Goal: Communication & Community: Answer question/provide support

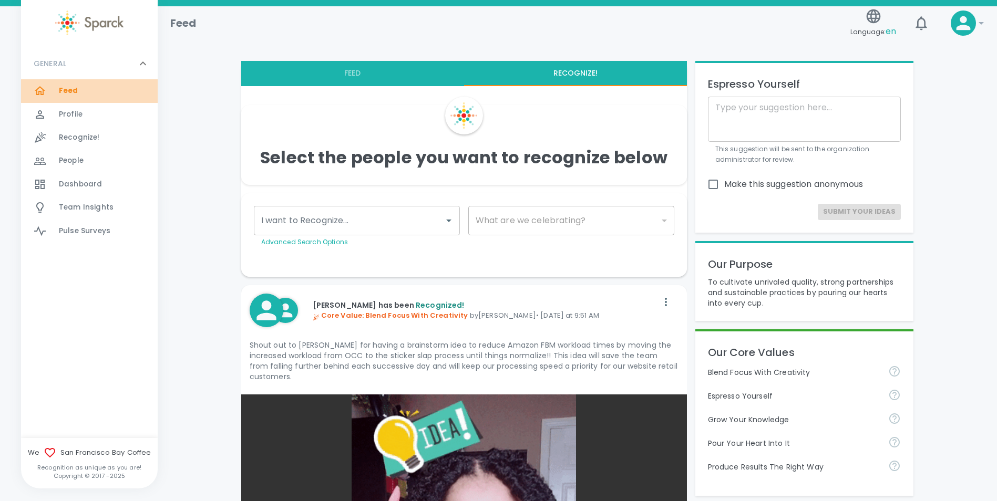
click at [67, 85] on span "Feed 0" at bounding box center [68, 91] width 19 height 15
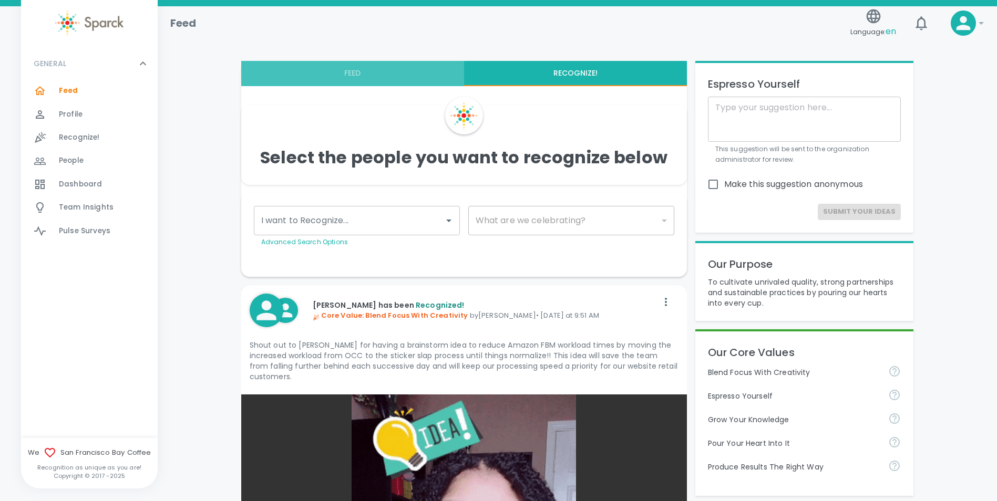
click at [345, 74] on button "Feed" at bounding box center [352, 73] width 223 height 25
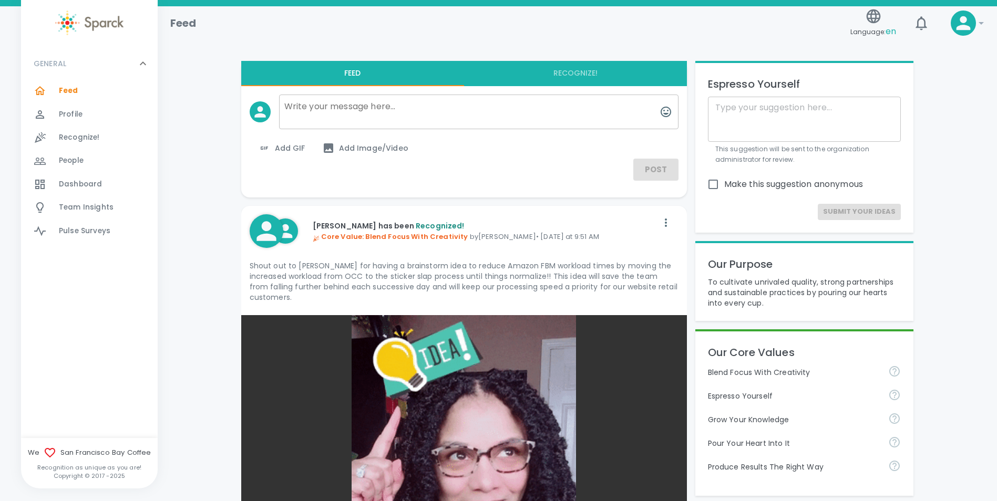
click at [566, 92] on div at bounding box center [475, 107] width 408 height 43
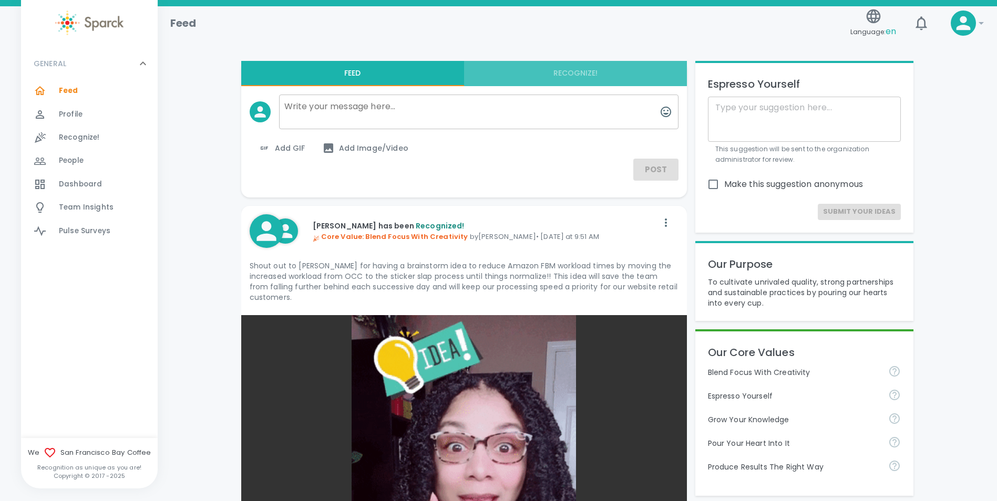
click at [577, 76] on button "Recognize!" at bounding box center [575, 73] width 223 height 25
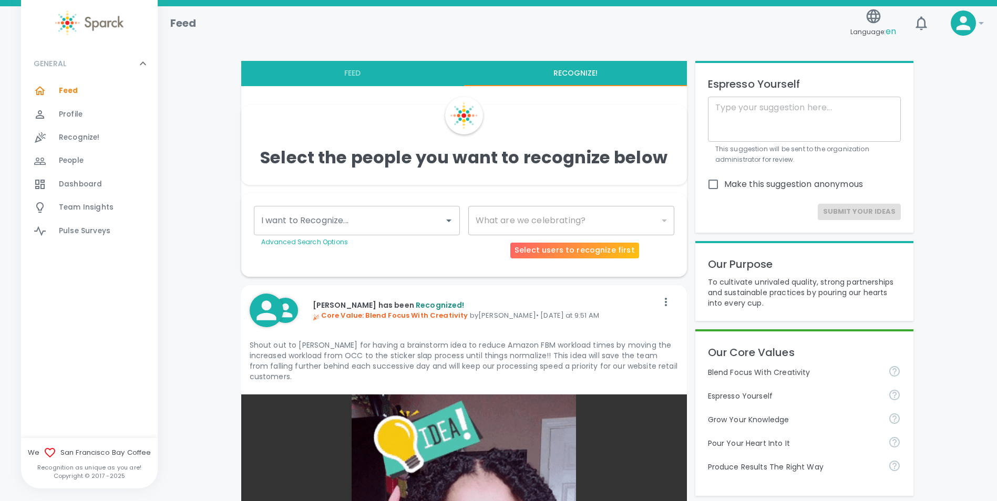
click at [559, 226] on div "​" at bounding box center [571, 220] width 206 height 29
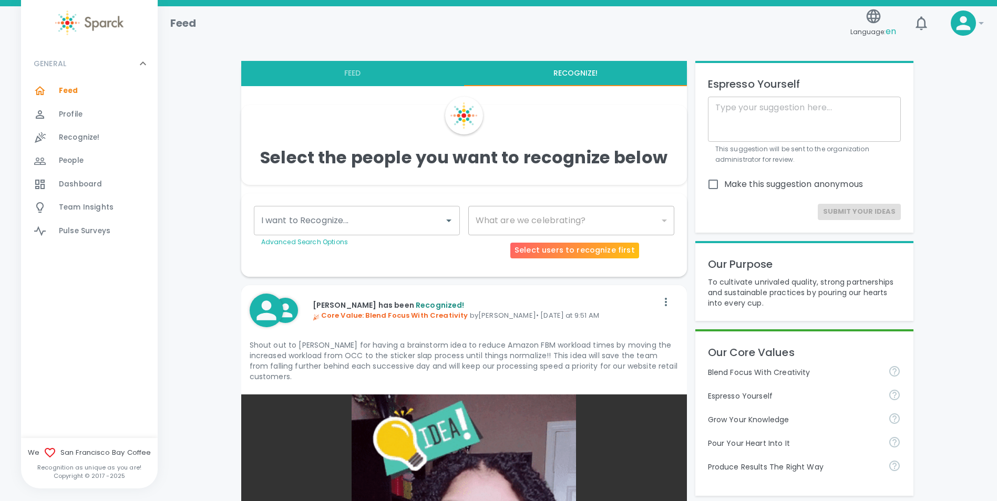
click at [661, 219] on div "​" at bounding box center [571, 220] width 206 height 29
drag, startPoint x: 662, startPoint y: 219, endPoint x: 554, endPoint y: 212, distance: 108.4
click at [662, 219] on div "​" at bounding box center [571, 220] width 206 height 29
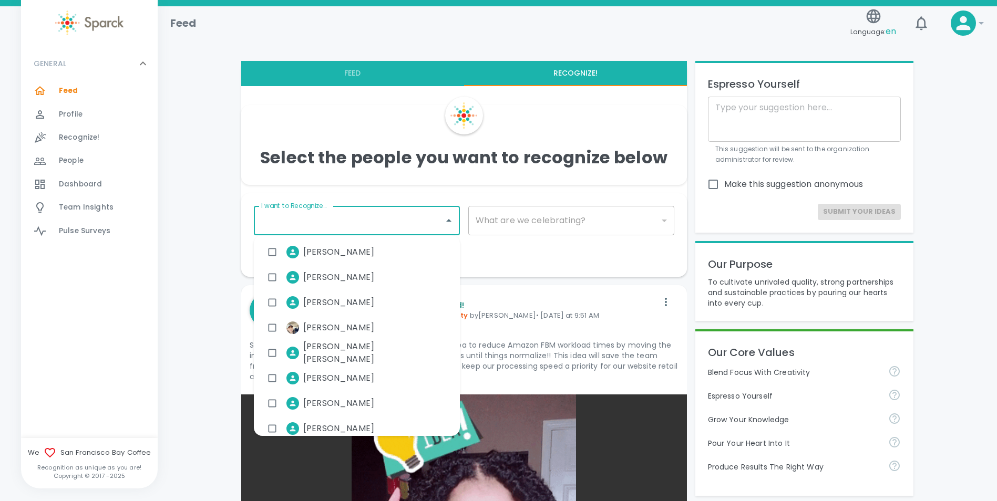
click at [317, 214] on input "I want to Recognize..." at bounding box center [348, 221] width 181 height 20
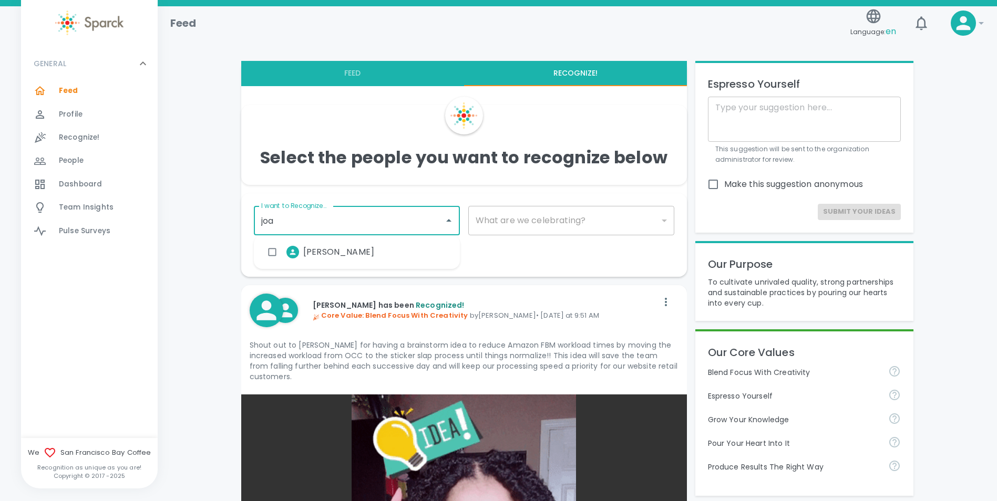
type input "[PERSON_NAME]"
click at [330, 253] on span "[PERSON_NAME]" at bounding box center [338, 252] width 71 height 13
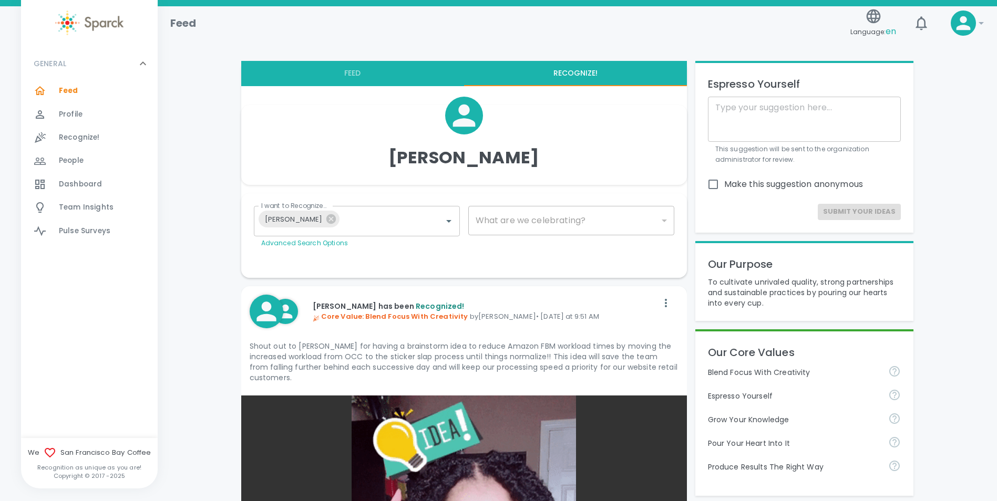
click at [572, 263] on div "Make This Private Send" at bounding box center [459, 261] width 429 height 8
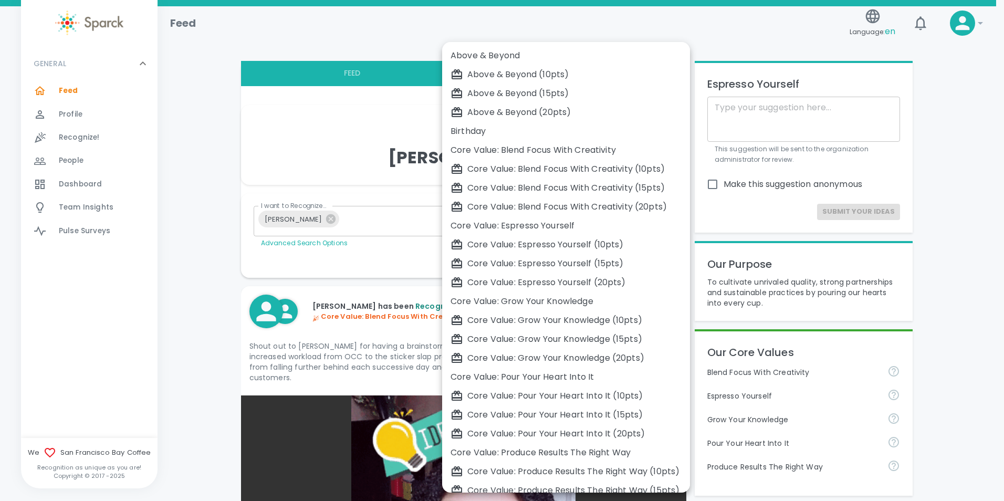
click at [554, 168] on div "Core Value: Blend Focus With Creativity (10pts)" at bounding box center [566, 169] width 231 height 13
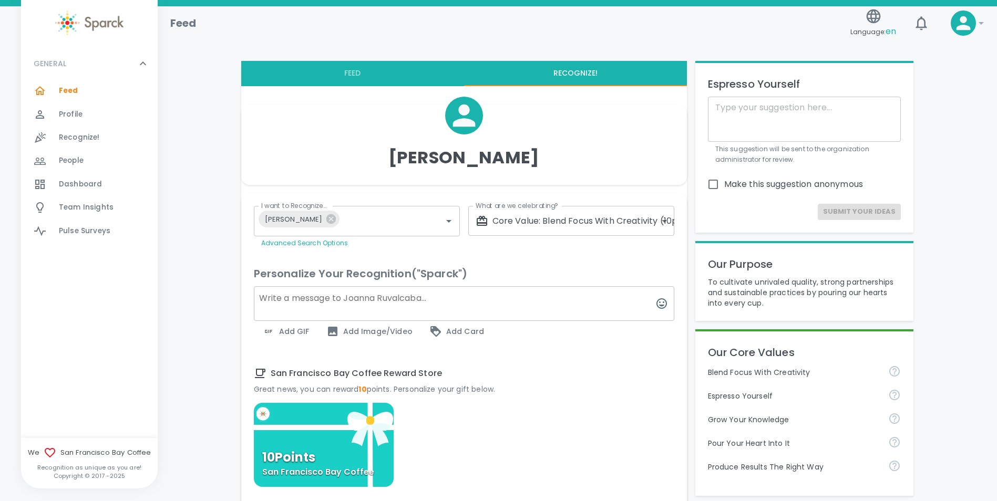
click at [567, 301] on textarea at bounding box center [464, 303] width 420 height 35
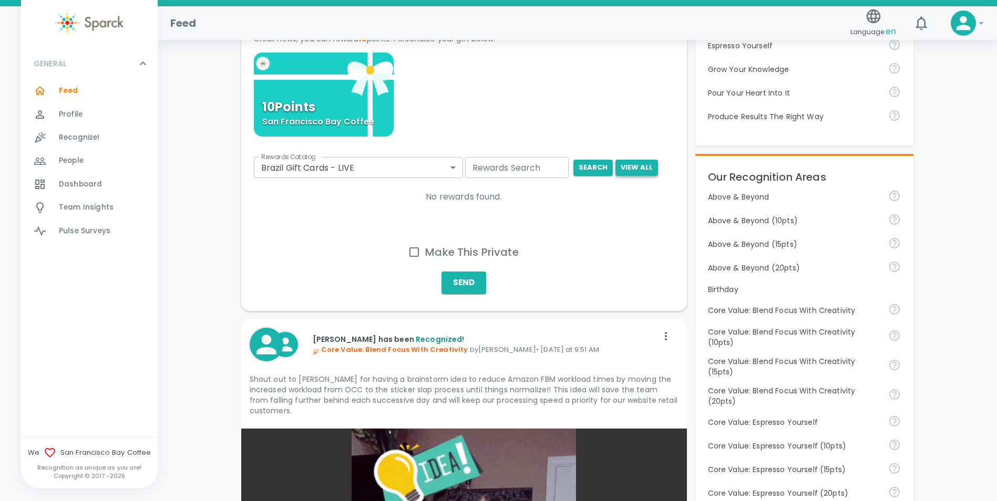
click at [631, 168] on button "View All" at bounding box center [636, 168] width 43 height 16
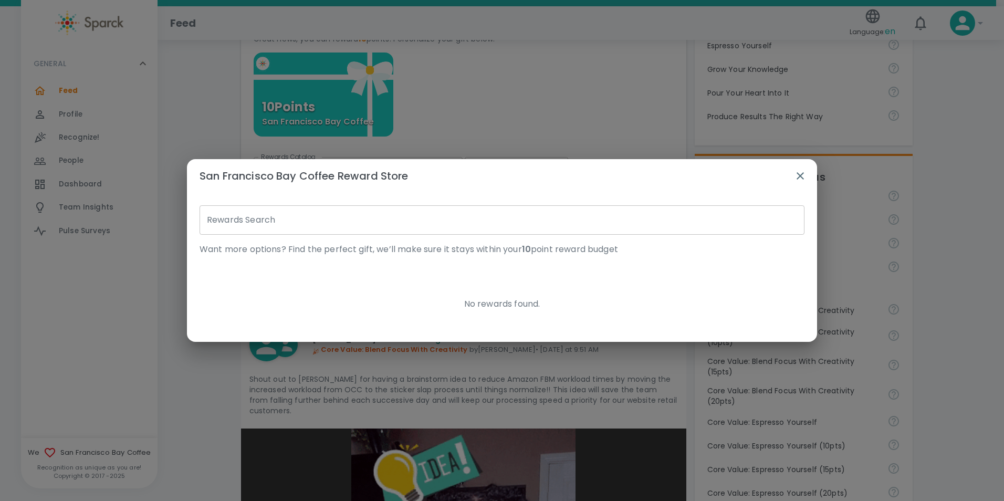
click at [322, 247] on p "Want more options? Find the perfect gift, we’ll make sure it stays within your …" at bounding box center [502, 249] width 605 height 13
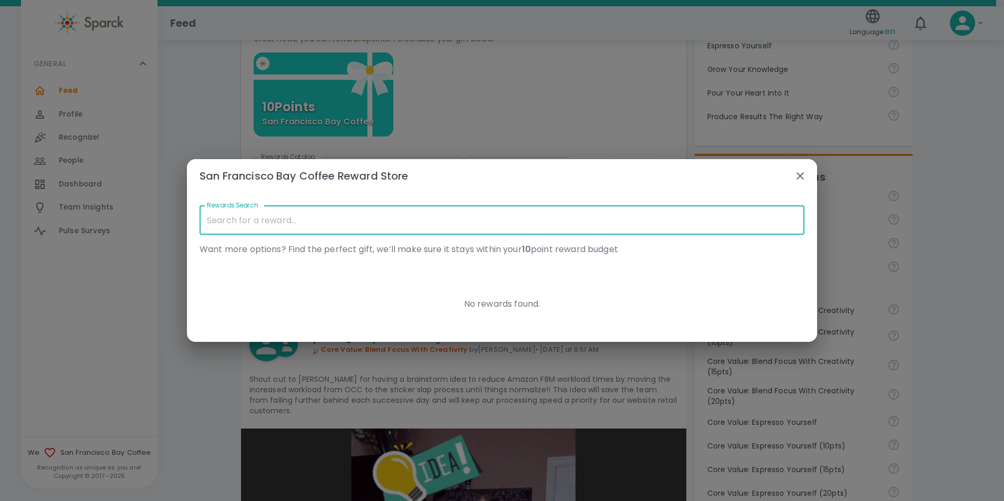
click at [244, 213] on input "Rewards Search" at bounding box center [502, 219] width 605 height 29
click at [385, 247] on p "Want more options? Find the perfect gift, we’ll make sure it stays within your …" at bounding box center [502, 249] width 605 height 13
click at [372, 220] on input "Rewards Search" at bounding box center [502, 219] width 605 height 29
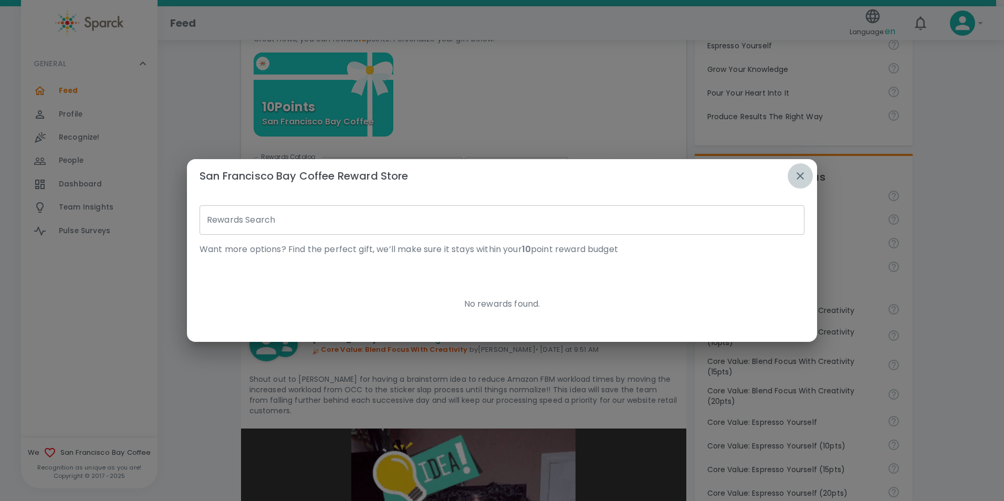
click at [799, 174] on icon "button" at bounding box center [800, 175] width 7 height 7
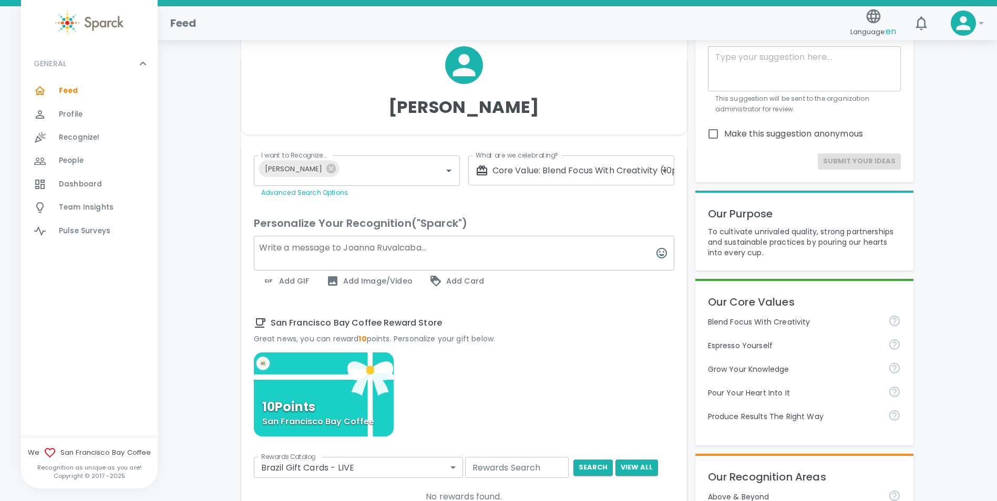
scroll to position [0, 0]
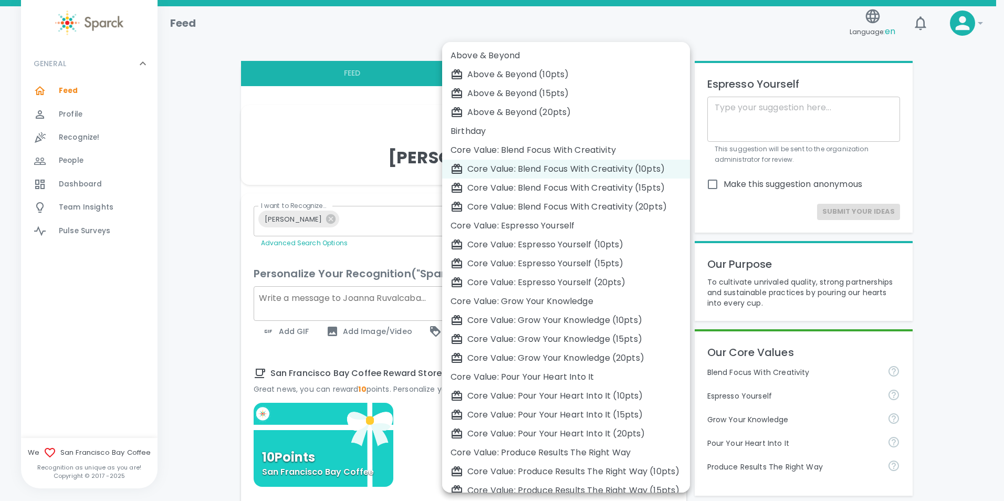
click at [609, 192] on div "Core Value: Blend Focus With Creativity (15pts)" at bounding box center [566, 188] width 231 height 13
type input "2187"
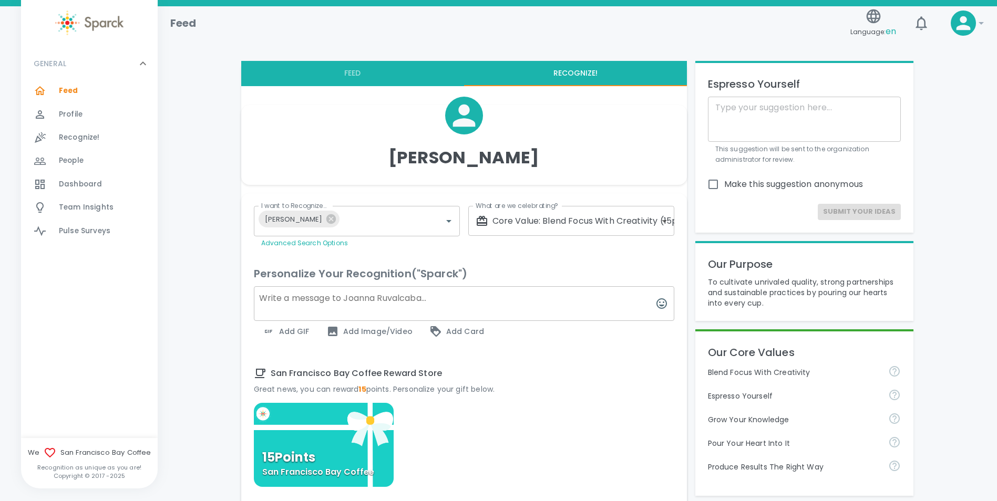
click at [587, 251] on div at bounding box center [459, 252] width 429 height 8
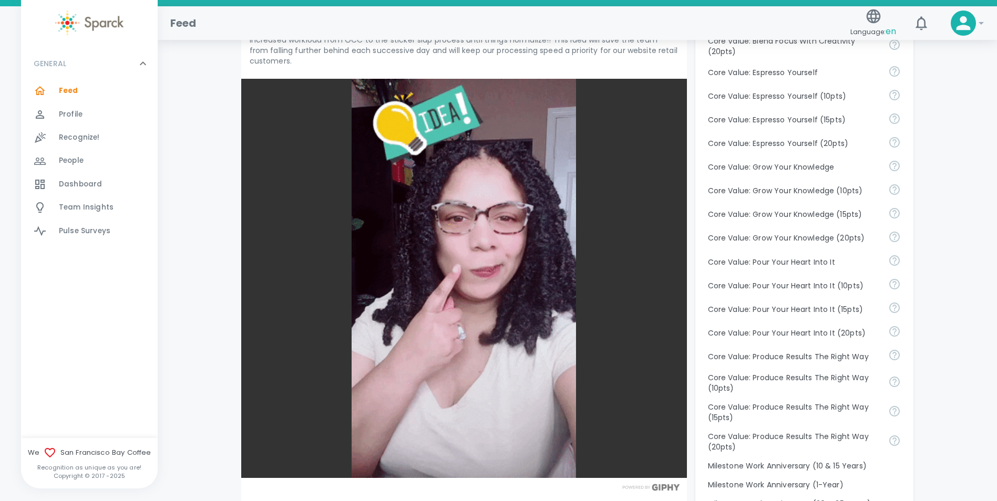
scroll to position [350, 0]
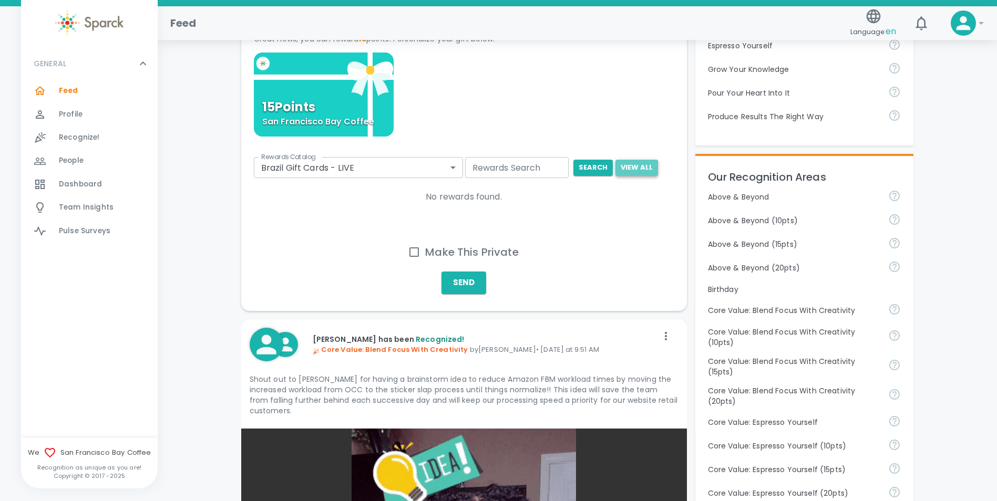
click at [623, 169] on button "View All" at bounding box center [636, 168] width 43 height 16
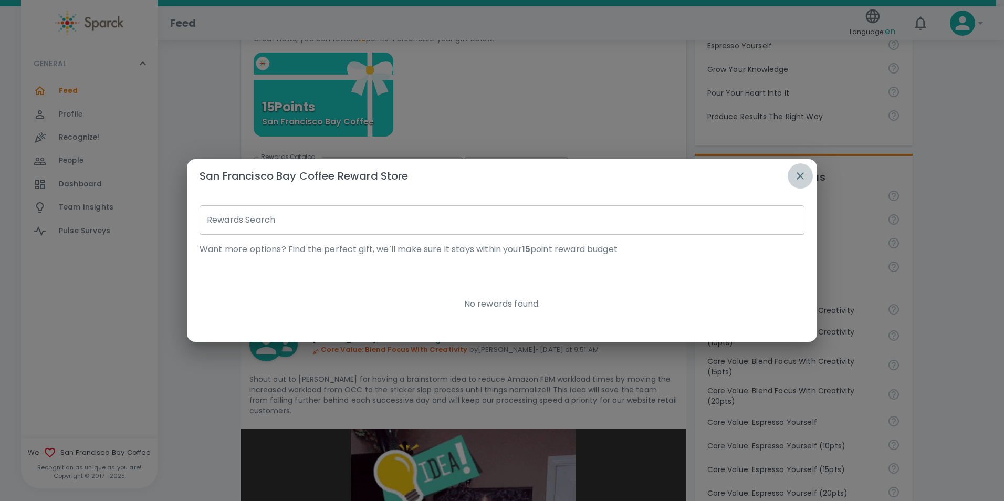
click at [802, 174] on icon "button" at bounding box center [800, 176] width 13 height 13
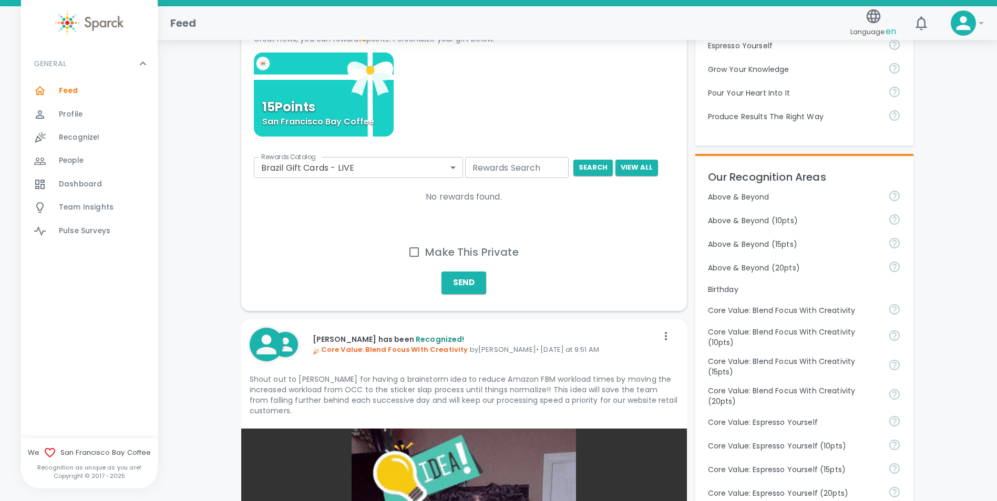
scroll to position [0, 0]
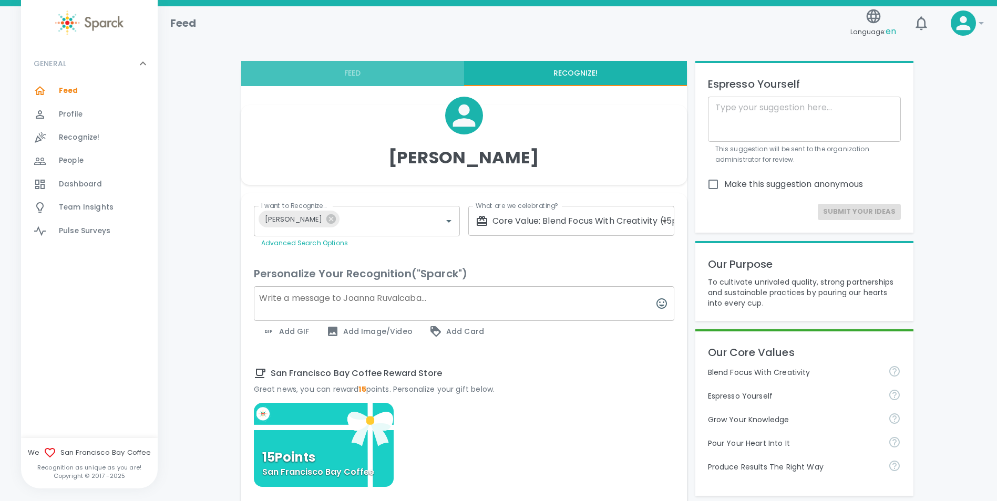
click at [360, 80] on button "Feed" at bounding box center [352, 73] width 223 height 25
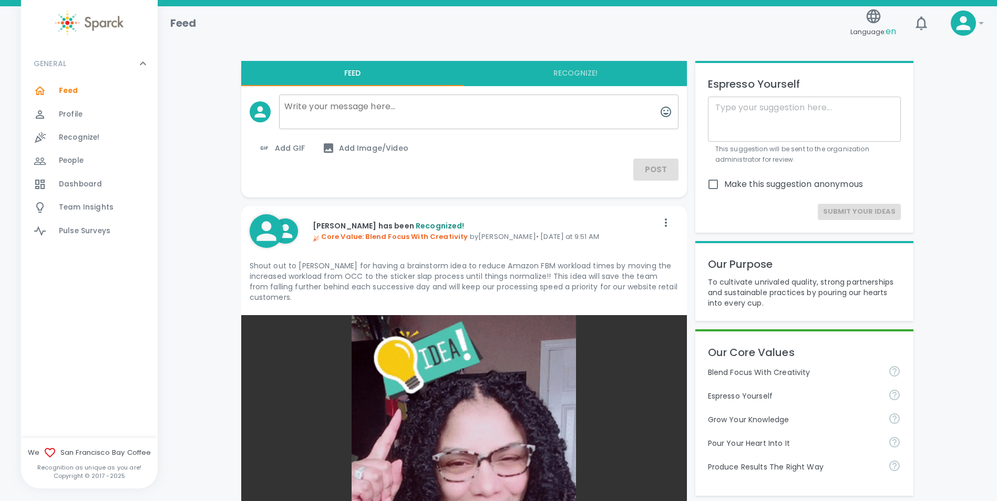
click at [378, 112] on textarea at bounding box center [478, 112] width 399 height 35
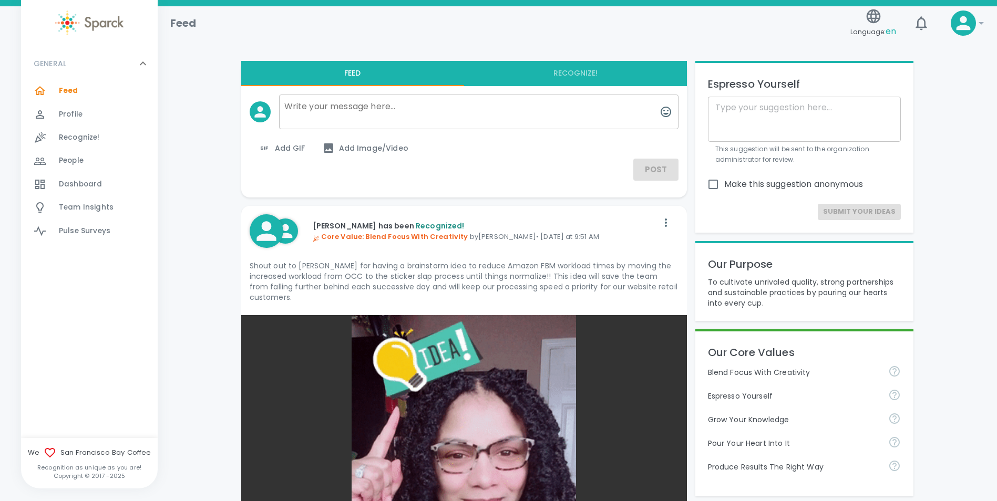
click at [402, 113] on textarea at bounding box center [478, 112] width 399 height 35
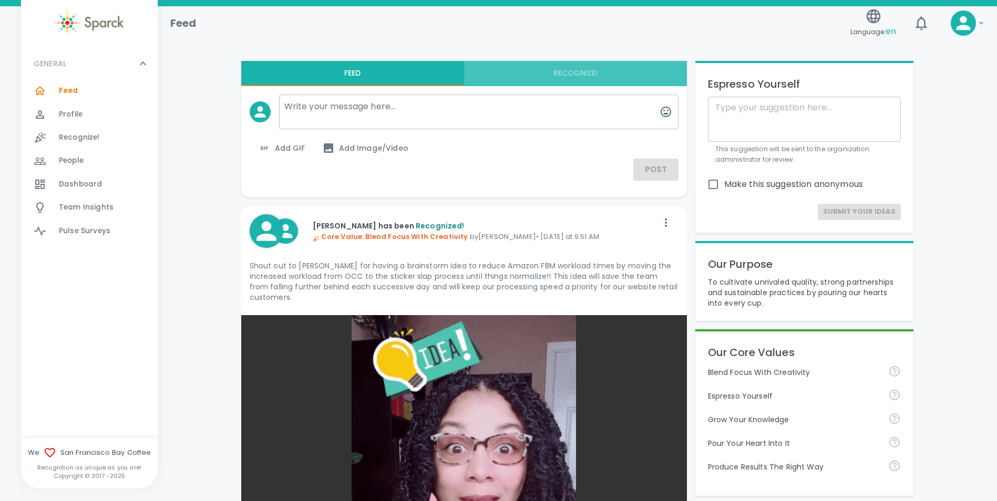
click at [588, 68] on button "Recognize!" at bounding box center [575, 73] width 223 height 25
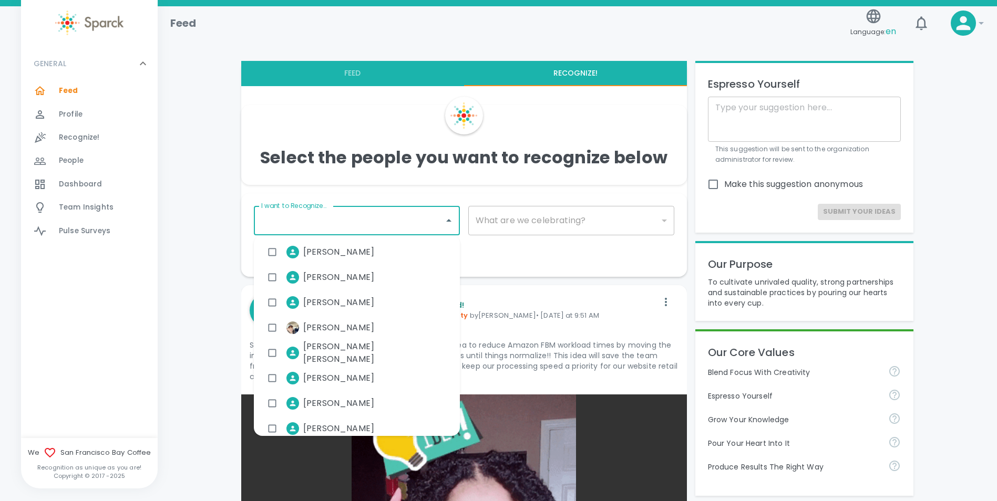
click at [407, 224] on input "I want to Recognize..." at bounding box center [348, 221] width 181 height 20
type input "jo"
click at [273, 252] on input "checkbox" at bounding box center [272, 252] width 20 height 20
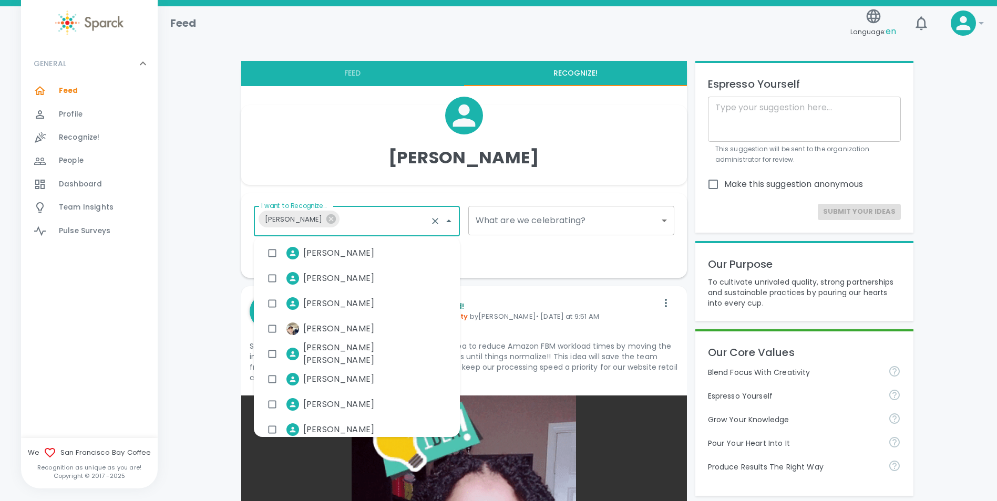
click at [533, 254] on div "Personalize Your Recognition ("Sparck") Add GIF Add Image/Video Add Card" at bounding box center [459, 252] width 429 height 8
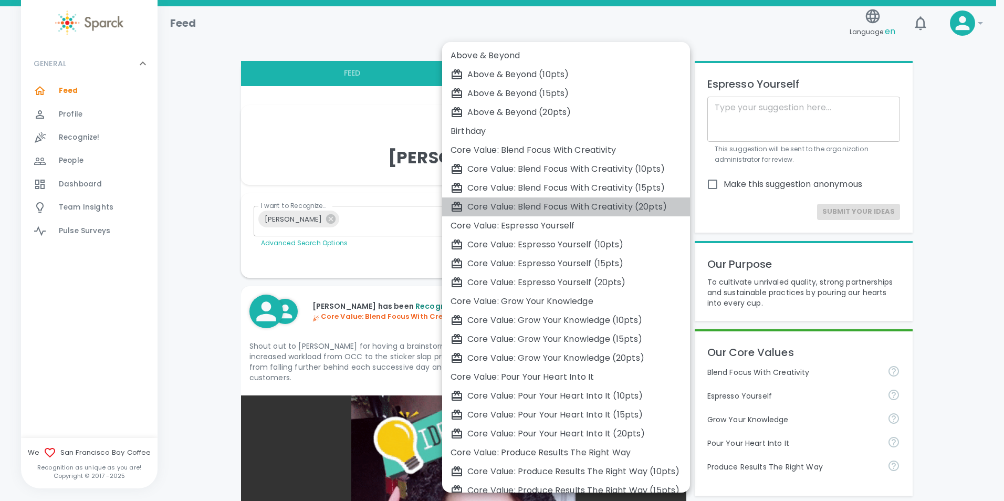
click at [582, 208] on div "Core Value: Blend Focus With Creativity (20pts)" at bounding box center [566, 207] width 231 height 13
type input "2080"
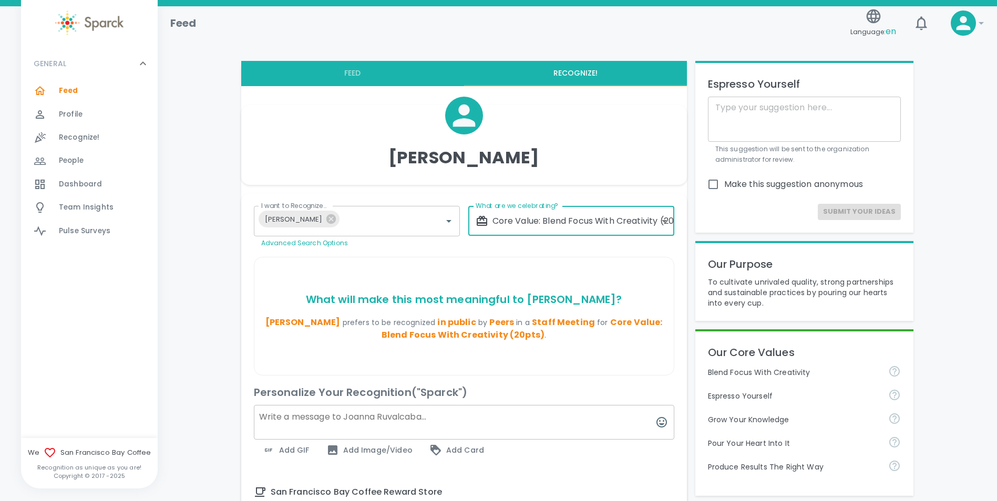
scroll to position [350, 0]
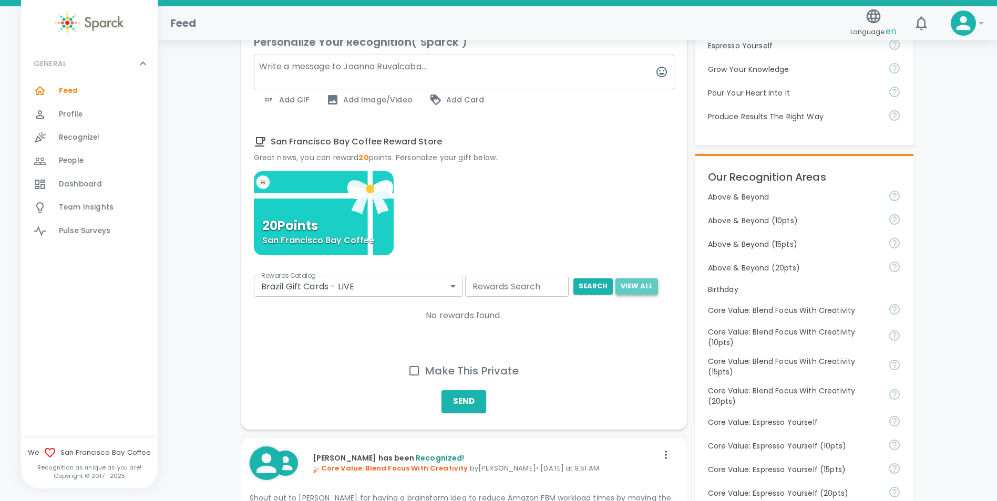
click at [630, 288] on button "View All" at bounding box center [636, 286] width 43 height 16
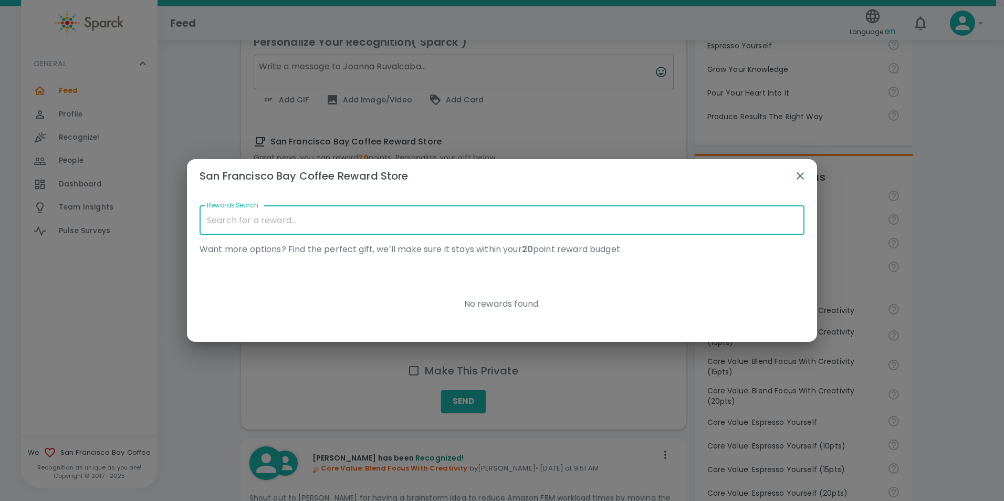
click at [307, 221] on input "Rewards Search" at bounding box center [502, 219] width 605 height 29
type input "eye lash"
click at [801, 172] on icon "button" at bounding box center [800, 176] width 13 height 13
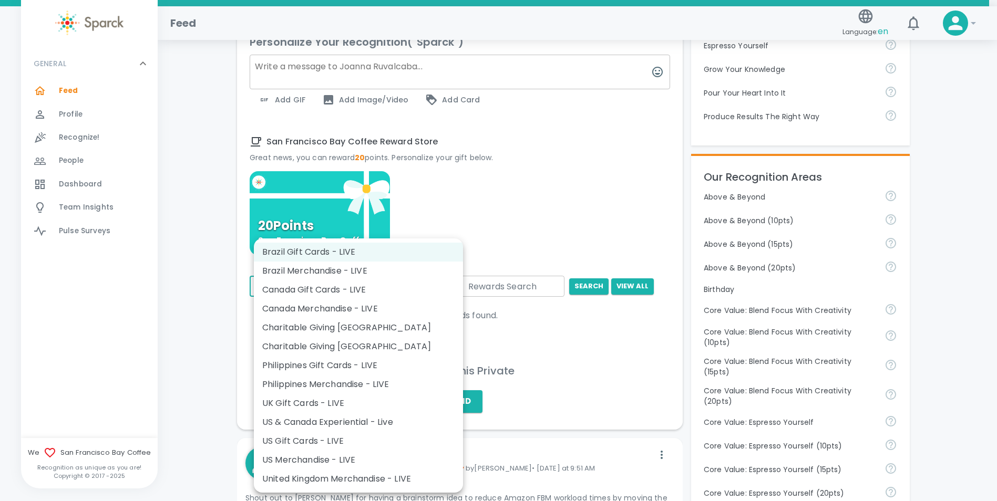
click at [308, 445] on li "US Gift Cards - LIVE" at bounding box center [358, 441] width 209 height 19
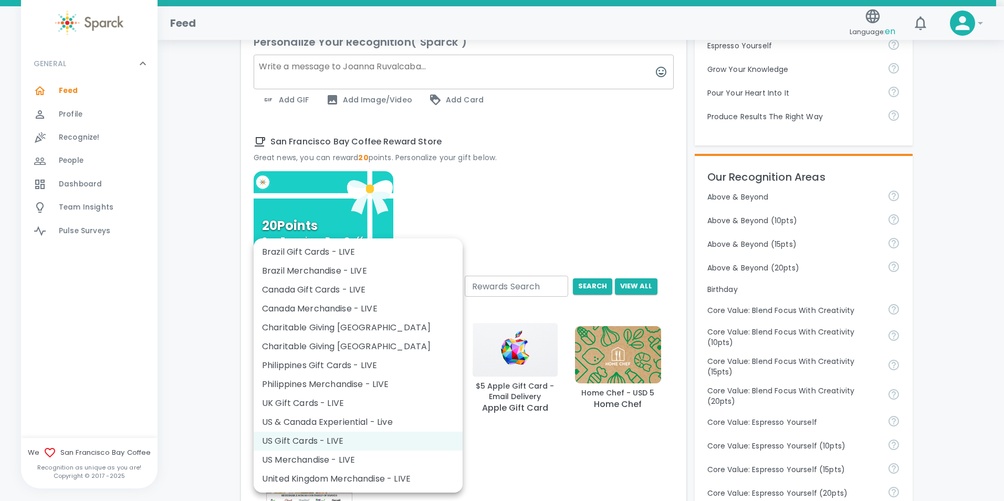
click at [329, 459] on li "US Merchandise - LIVE" at bounding box center [358, 460] width 209 height 19
type input "728"
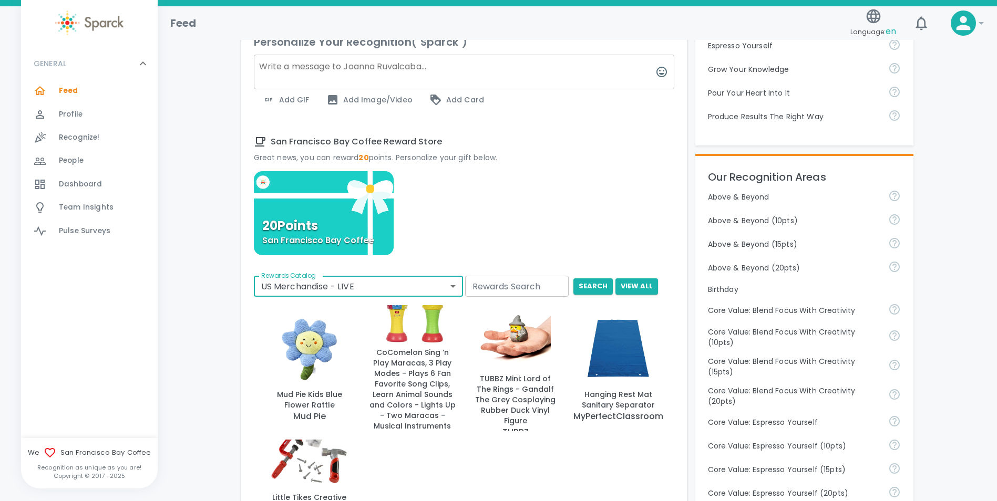
scroll to position [0, 0]
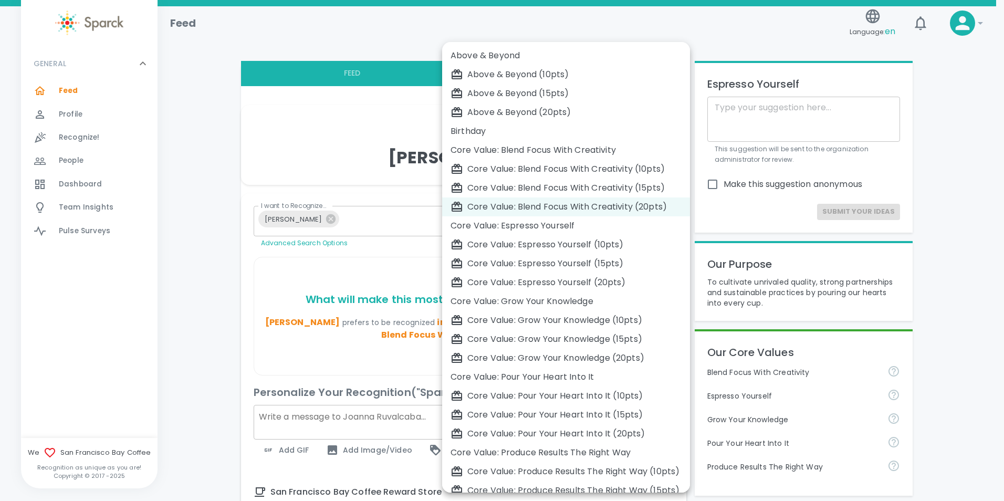
click at [620, 192] on div "Core Value: Blend Focus With Creativity (15pts)" at bounding box center [566, 188] width 231 height 13
type input "2187"
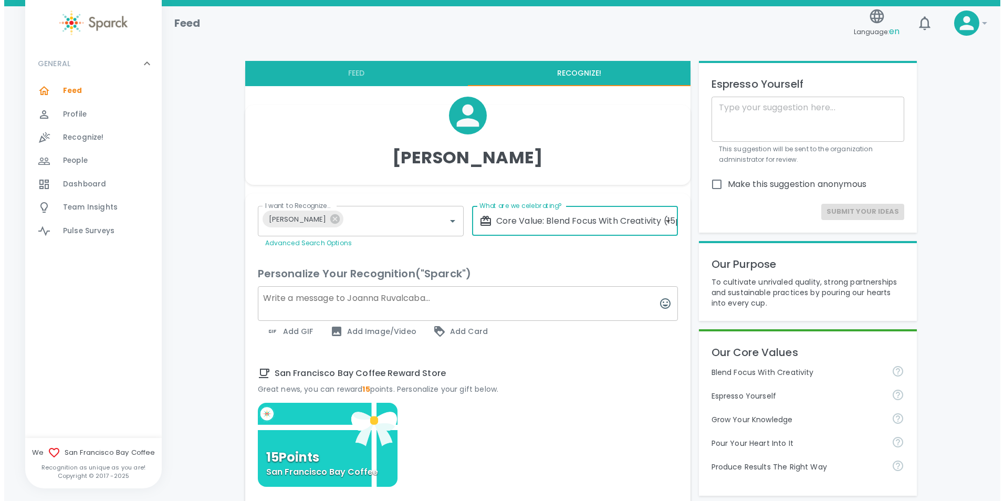
scroll to position [350, 0]
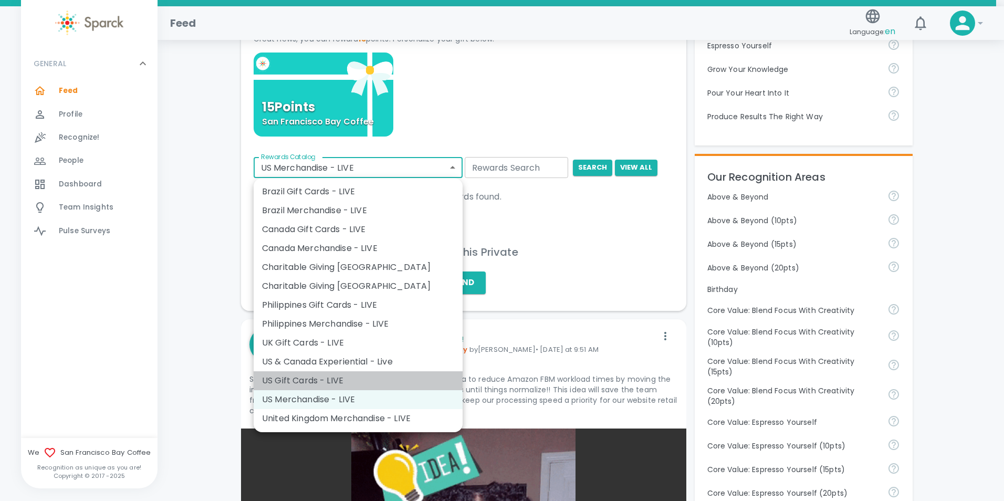
click at [303, 372] on li "US Gift Cards - LIVE" at bounding box center [358, 380] width 209 height 19
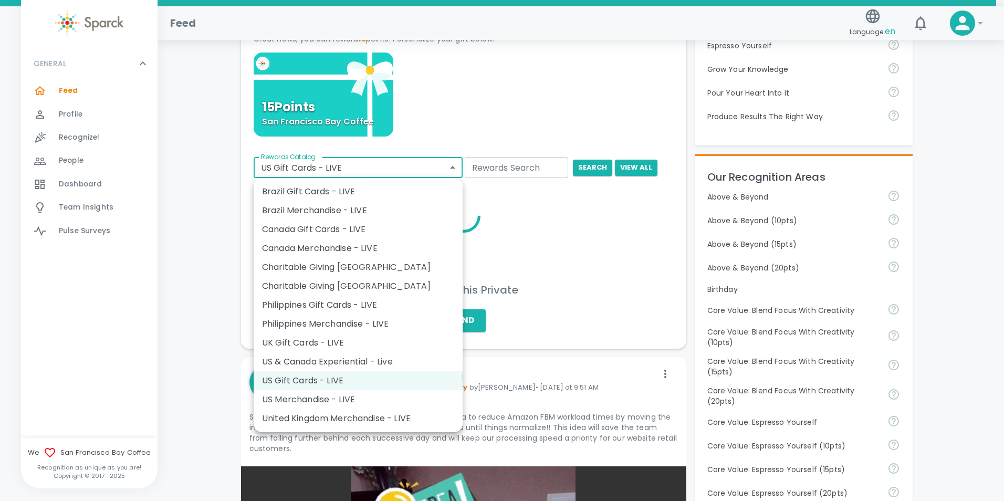
click at [302, 359] on li "US & Canada Experiential - Live" at bounding box center [358, 362] width 209 height 19
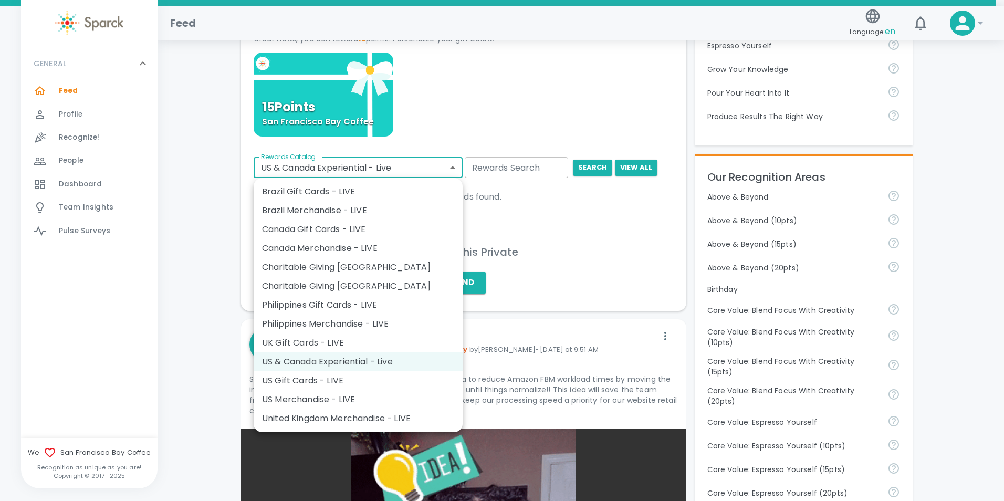
click at [300, 378] on li "US Gift Cards - LIVE" at bounding box center [358, 380] width 209 height 19
type input "877"
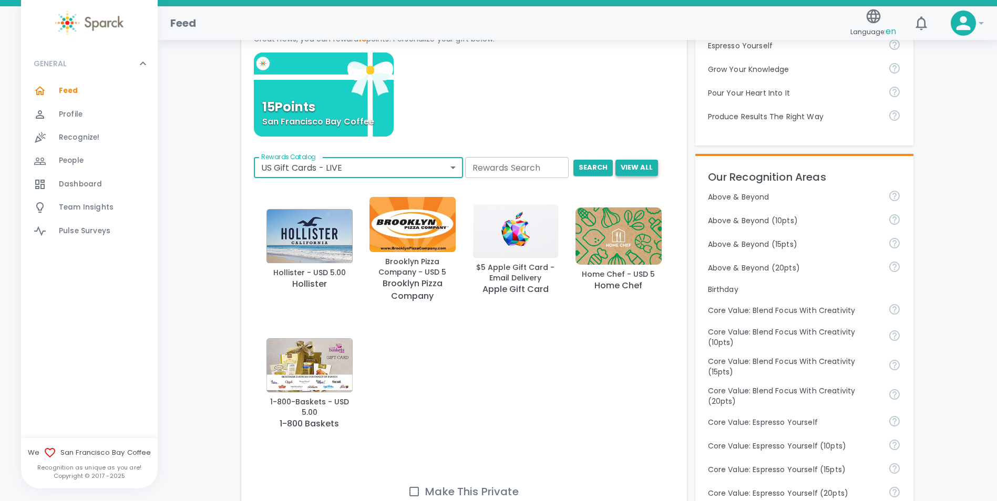
click at [635, 165] on button "View All" at bounding box center [636, 168] width 43 height 16
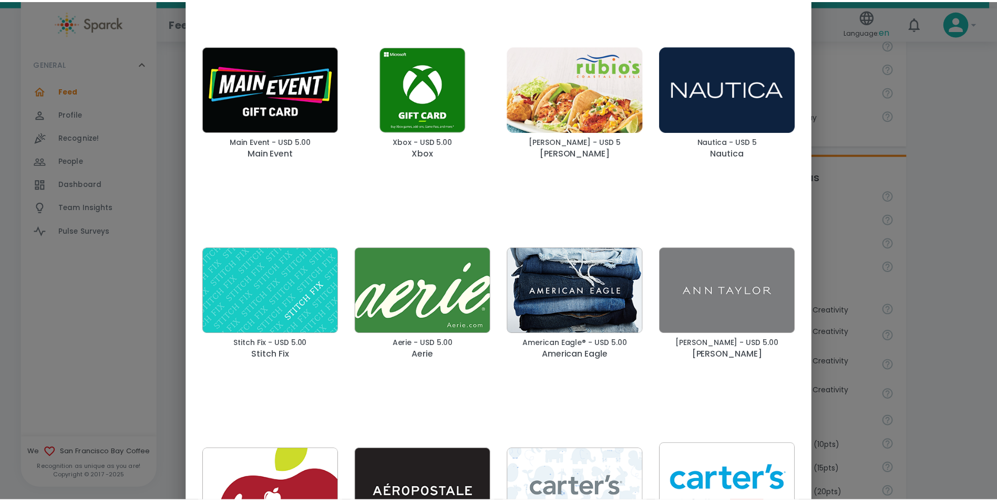
scroll to position [2101, 0]
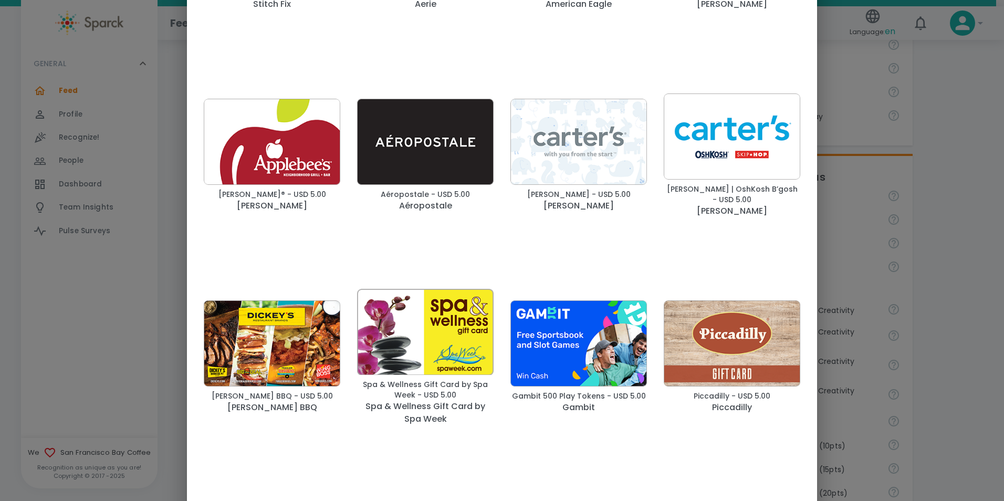
click at [265, 157] on img "button" at bounding box center [272, 142] width 137 height 87
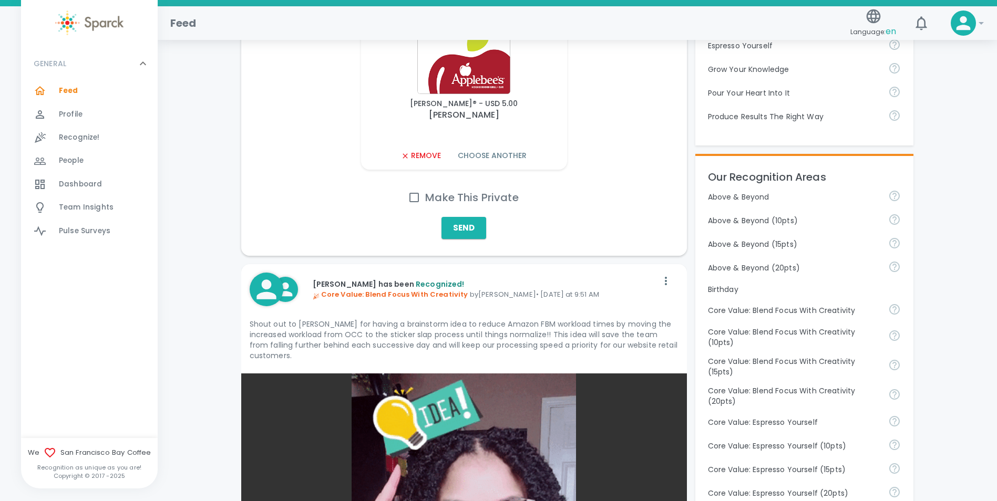
scroll to position [0, 0]
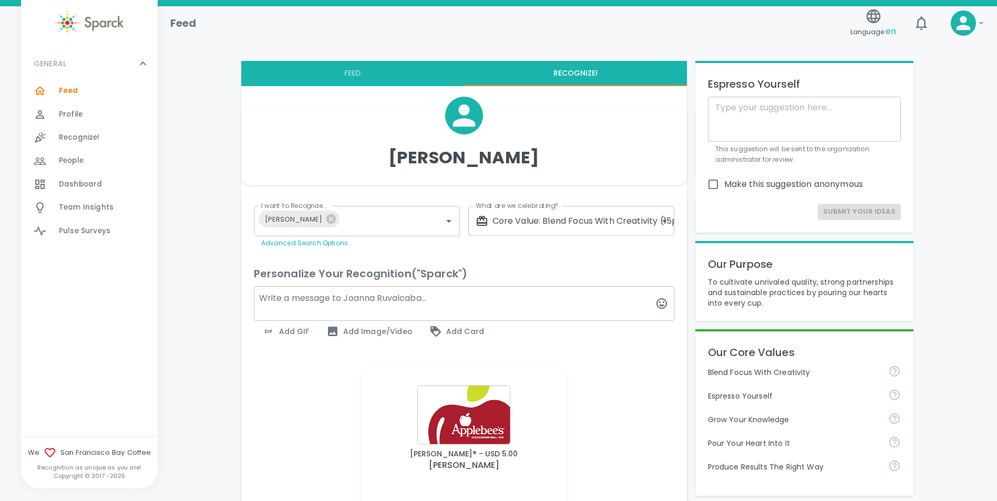
click at [475, 303] on textarea at bounding box center [464, 303] width 420 height 35
click at [338, 304] on textarea at bounding box center [464, 303] width 420 height 35
paste textarea "Due to delays in production, we faced a critical deadline to fulfill a shipment…"
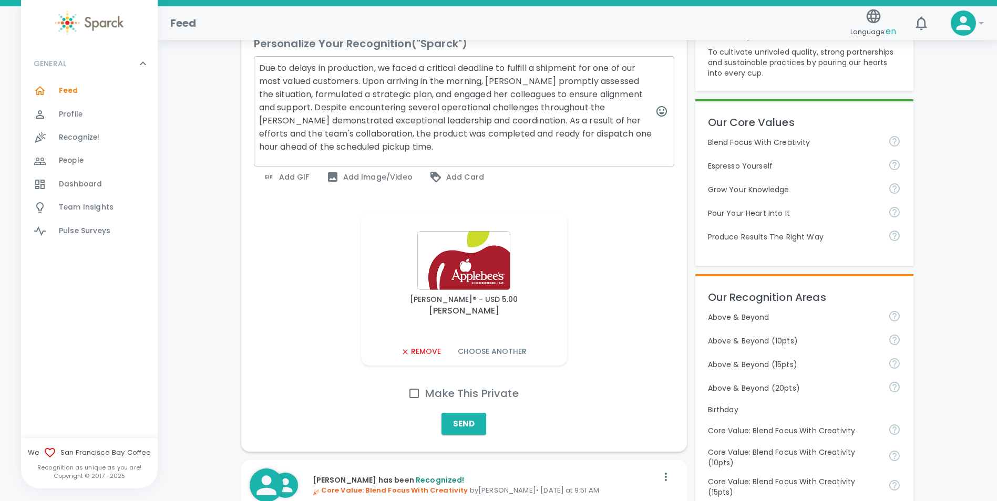
scroll to position [208, 0]
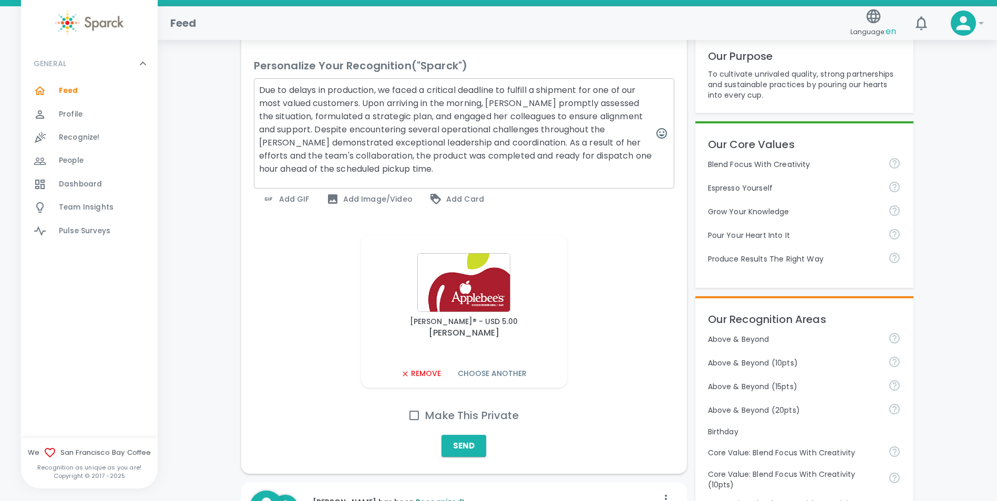
click at [503, 103] on textarea "Due to delays in production, we faced a critical deadline to fulfill a shipment…" at bounding box center [464, 133] width 420 height 110
click at [547, 118] on textarea "Due to delays in production, we faced a critical deadline to fulfill a shipment…" at bounding box center [464, 133] width 420 height 110
click at [644, 130] on textarea "Due to delays in production, we faced a critical deadline to fulfill a shipment…" at bounding box center [464, 133] width 420 height 110
drag, startPoint x: 569, startPoint y: 154, endPoint x: 605, endPoint y: 158, distance: 35.4
click at [605, 158] on textarea "Due to delays in production, we faced a critical deadline to fulfill a shipment…" at bounding box center [464, 133] width 420 height 110
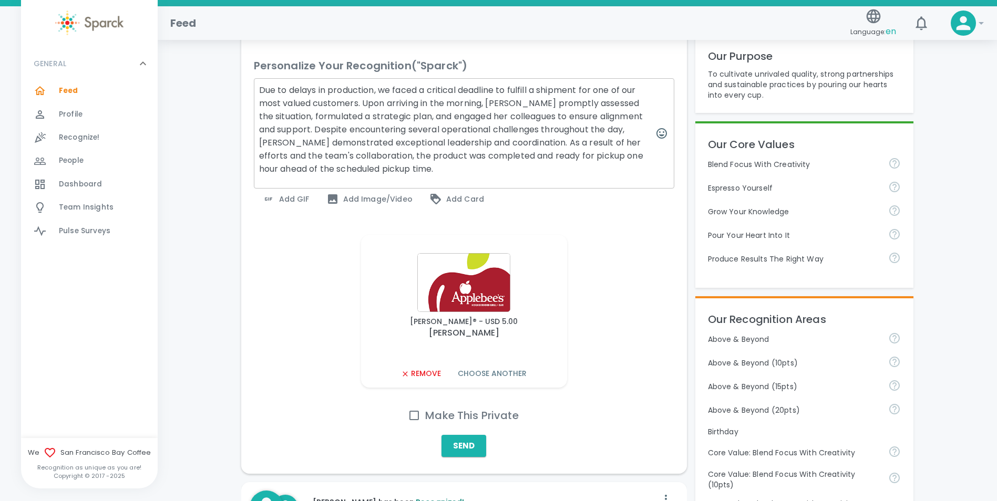
click at [430, 174] on textarea "Due to delays in production, we faced a critical deadline to fulfill a shipment…" at bounding box center [464, 133] width 420 height 110
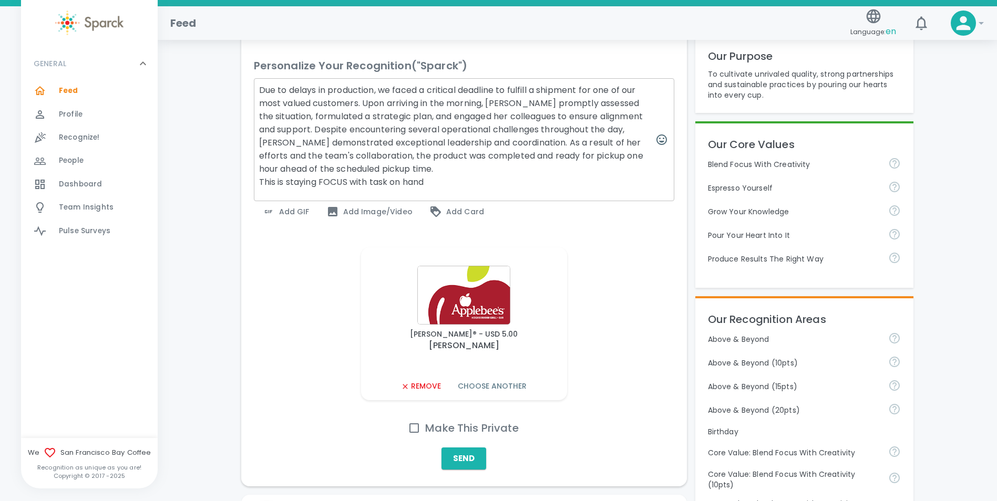
click at [351, 182] on textarea "Due to delays in production, we faced a critical deadline to fulfill a shipment…" at bounding box center [464, 139] width 420 height 123
click at [512, 178] on textarea "Due to delays in production, we faced a critical deadline to fulfill a shipment…" at bounding box center [464, 139] width 420 height 123
click at [585, 89] on textarea "Due to delays in production, we faced a critical deadline to fulfill a shipment…" at bounding box center [464, 139] width 420 height 123
click at [530, 144] on textarea "Due to delays in production, we faced a critical deadline to fulfill a shipment…" at bounding box center [464, 139] width 420 height 123
click at [538, 90] on textarea "Due to delays in production, we faced a critical deadline to fulfill a shipment…" at bounding box center [464, 139] width 420 height 123
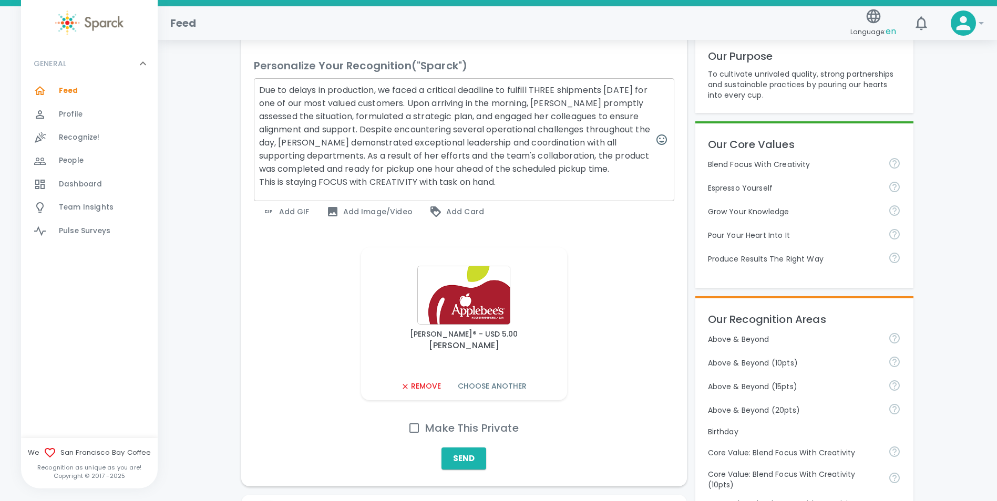
click at [526, 177] on textarea "Due to delays in production, we faced a critical deadline to fulfill THREE ship…" at bounding box center [464, 139] width 420 height 123
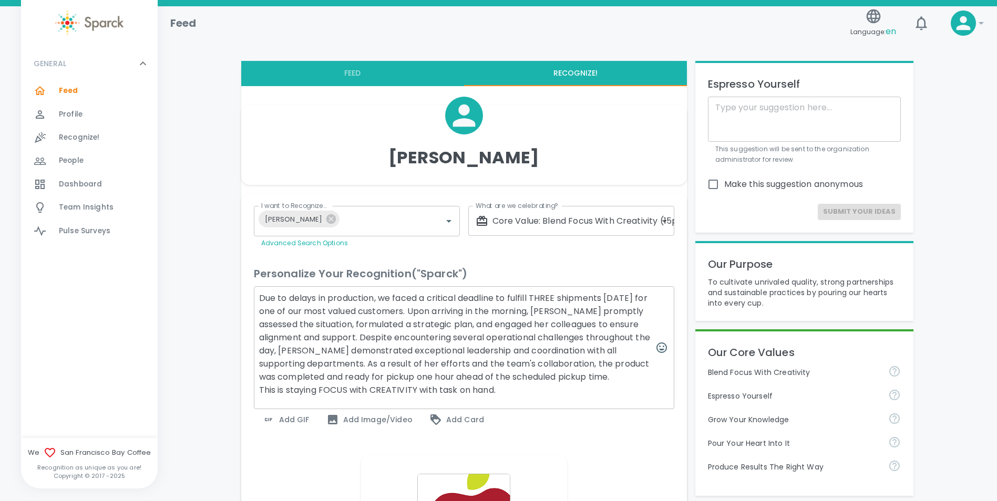
scroll to position [350, 0]
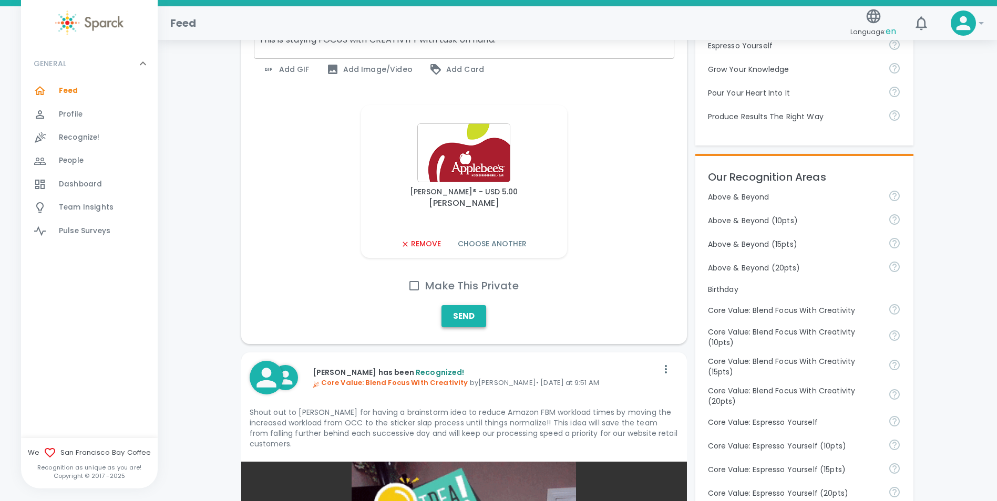
type textarea "Due to delays in production, we faced a critical deadline to fulfill THREE ship…"
click at [463, 324] on button "Send" at bounding box center [463, 316] width 45 height 22
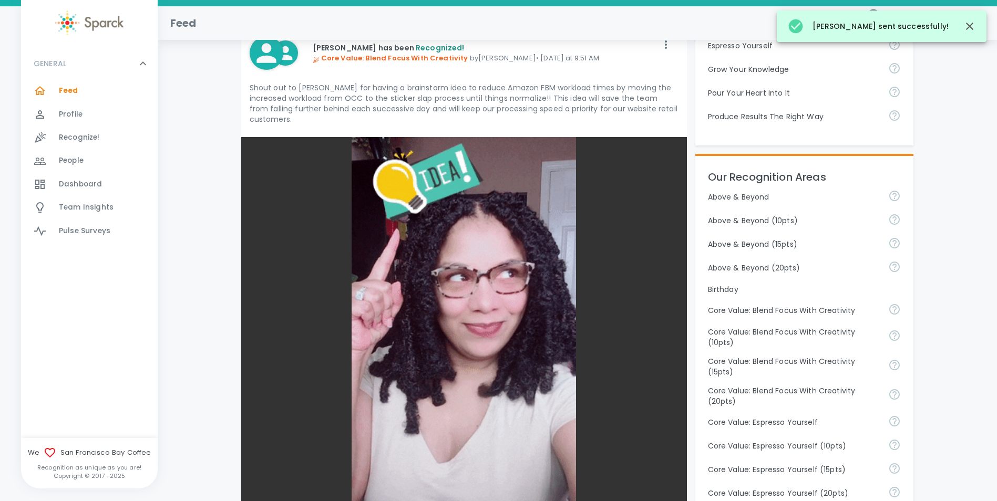
scroll to position [0, 0]
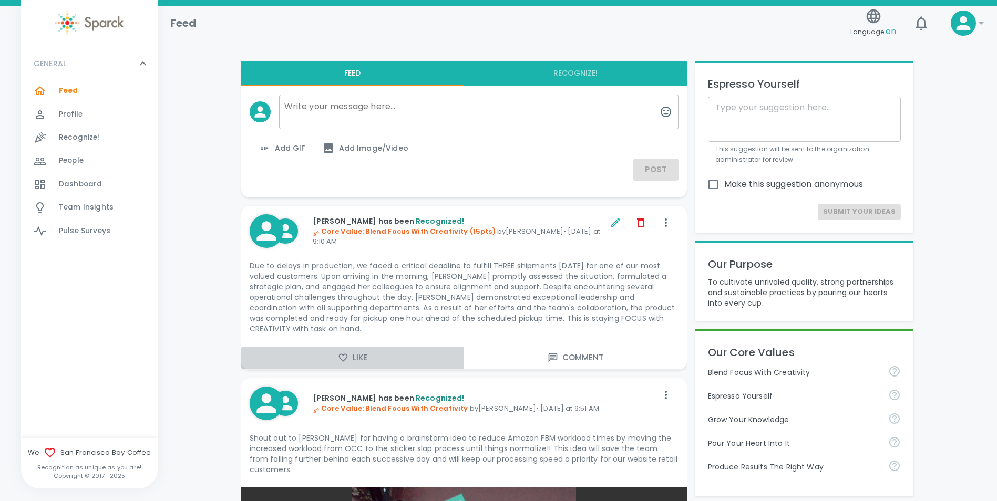
click at [349, 360] on button "Like" at bounding box center [352, 358] width 223 height 22
